Goal: Information Seeking & Learning: Learn about a topic

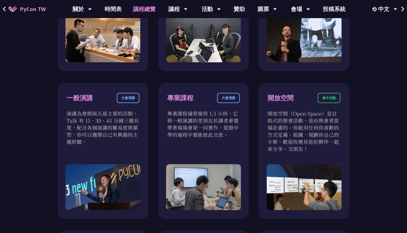
scroll to position [331, 0]
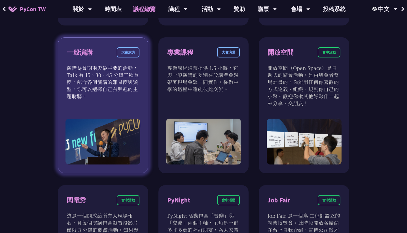
click at [112, 80] on p "演講為會期兩天最主要的活動，Talk 有 15、30、45 分鐘三種長度，配合各個演講的難易度與類型，你可以選擇自己有興趣的主題聆聽。" at bounding box center [103, 81] width 73 height 35
click at [125, 52] on div "大會演講" at bounding box center [128, 52] width 23 height 10
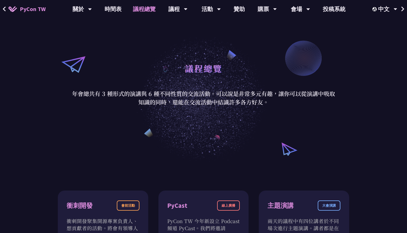
scroll to position [0, 0]
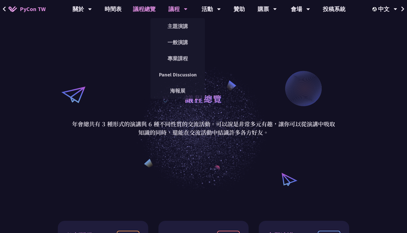
click at [92, 13] on div "議程" at bounding box center [82, 9] width 19 height 18
click at [177, 35] on div "一般演講" at bounding box center [177, 42] width 54 height 16
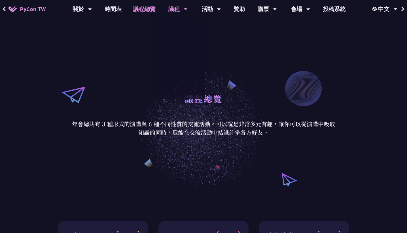
click at [177, 41] on link "一般演講" at bounding box center [177, 42] width 54 height 13
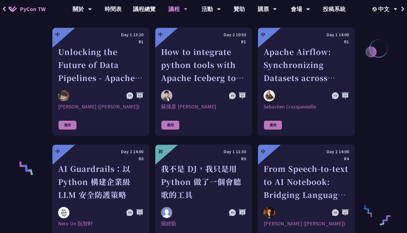
scroll to position [309, 0]
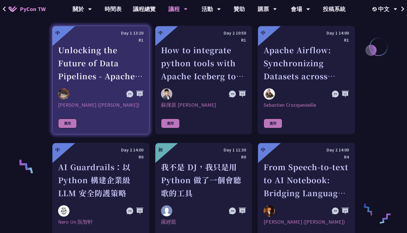
click at [119, 71] on div "Unlocking the Future of Data Pipelines - Apache Airflow 3" at bounding box center [100, 63] width 85 height 39
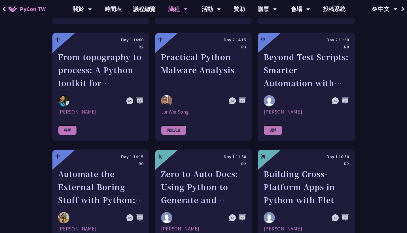
scroll to position [1484, 0]
